Goal: Find contact information: Find contact information

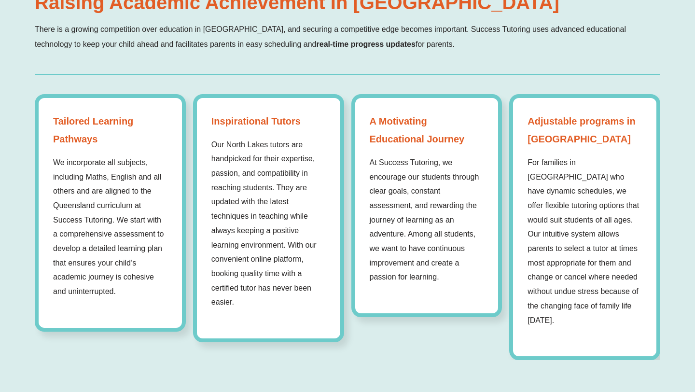
scroll to position [851, 0]
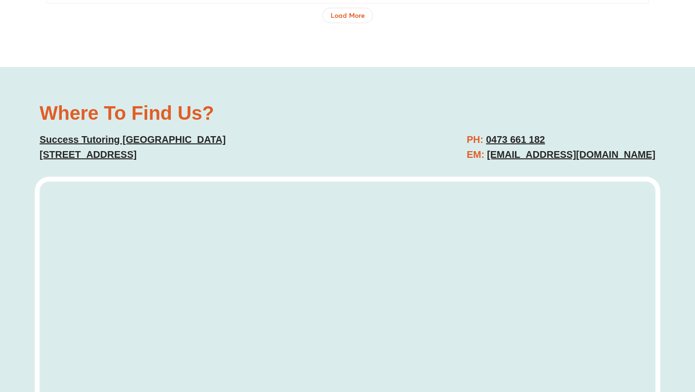
scroll to position [3279, 0]
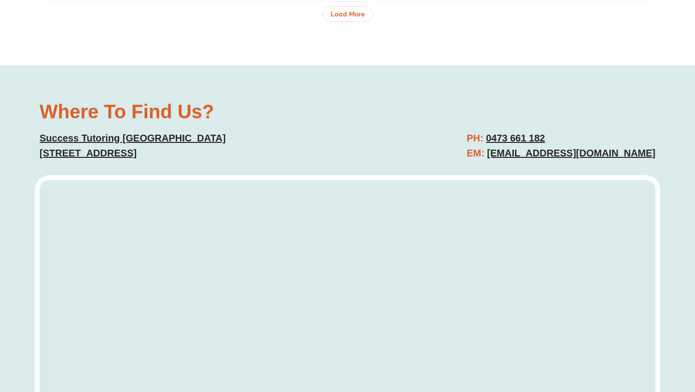
click at [521, 148] on link "[EMAIL_ADDRESS][DOMAIN_NAME]" at bounding box center [571, 153] width 168 height 11
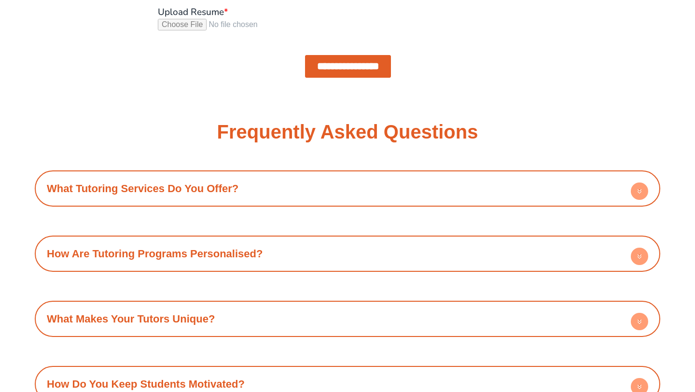
scroll to position [1020, 0]
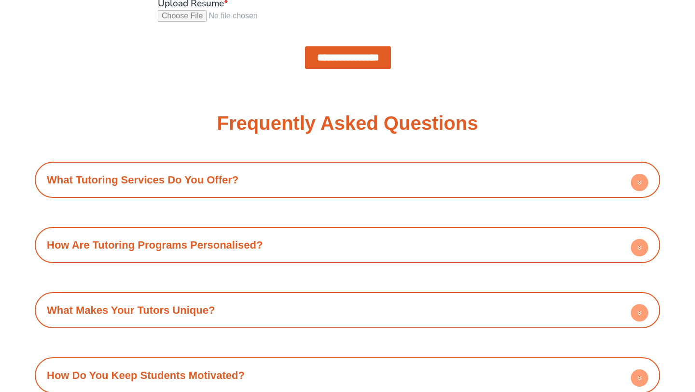
click at [462, 186] on h4 "What Tutoring Services Do You Offer?" at bounding box center [348, 179] width 616 height 27
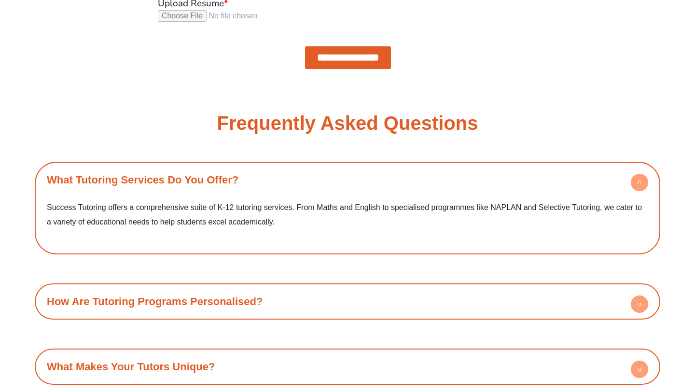
click at [467, 185] on h4 "What Tutoring Services Do You Offer?" at bounding box center [348, 179] width 616 height 27
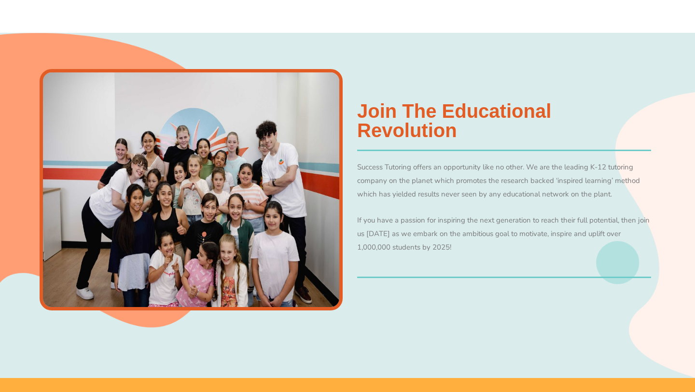
scroll to position [0, 0]
